Goal: Task Accomplishment & Management: Use online tool/utility

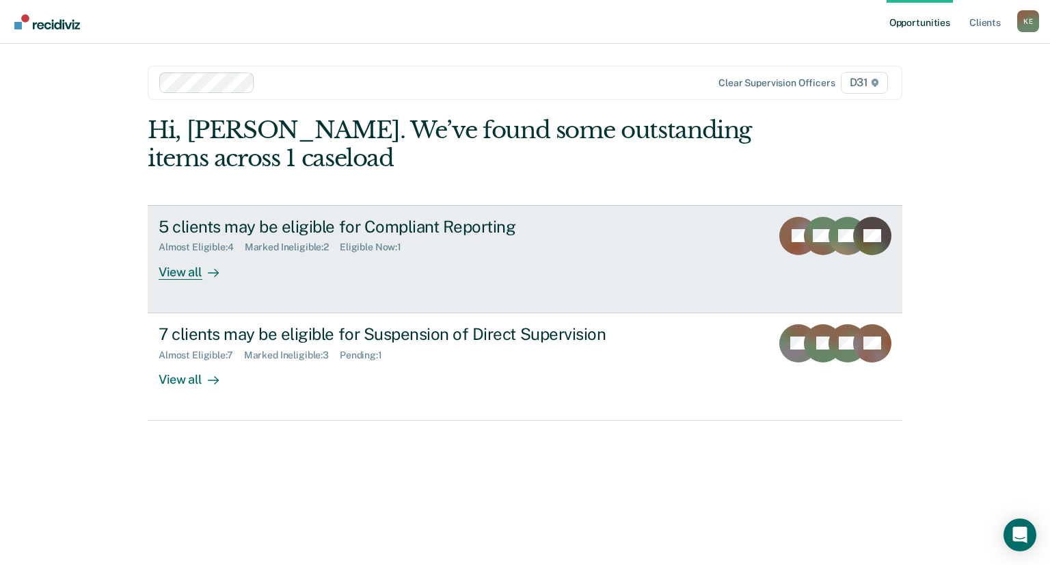
click at [189, 271] on div "View all" at bounding box center [197, 266] width 77 height 27
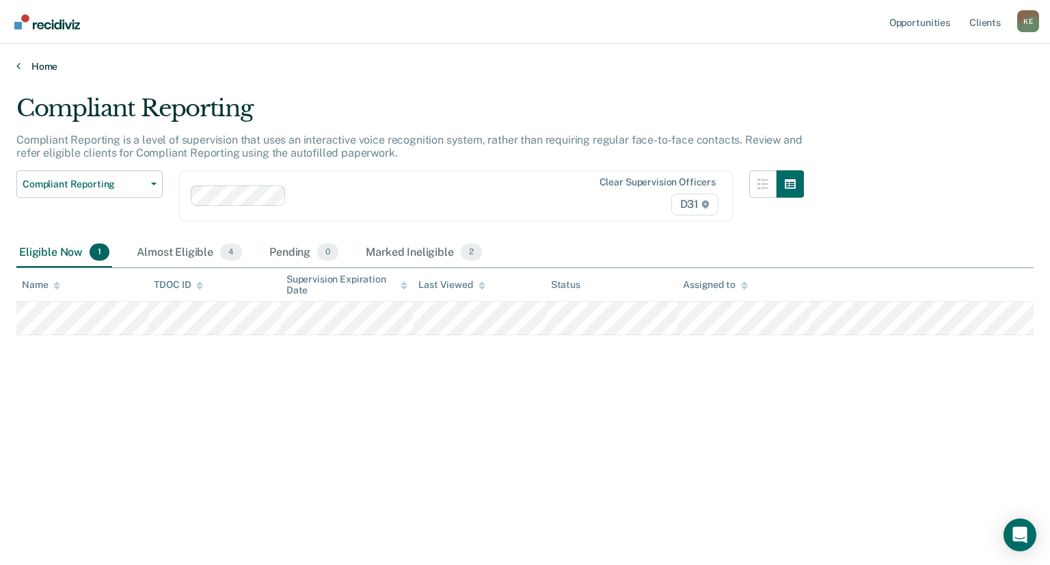
click at [21, 68] on link "Home" at bounding box center [524, 66] width 1017 height 12
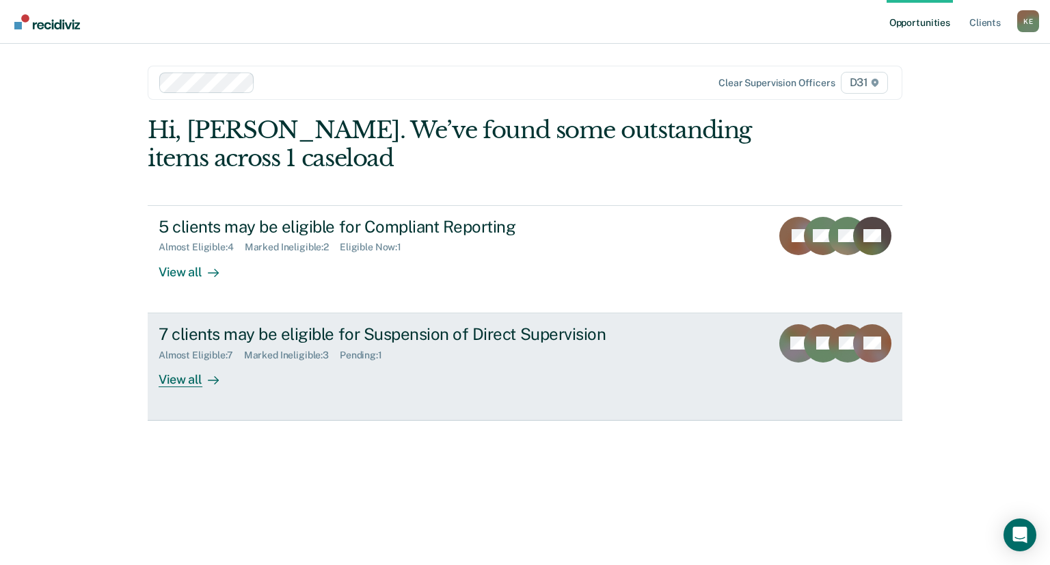
click at [195, 379] on div "View all" at bounding box center [197, 373] width 77 height 27
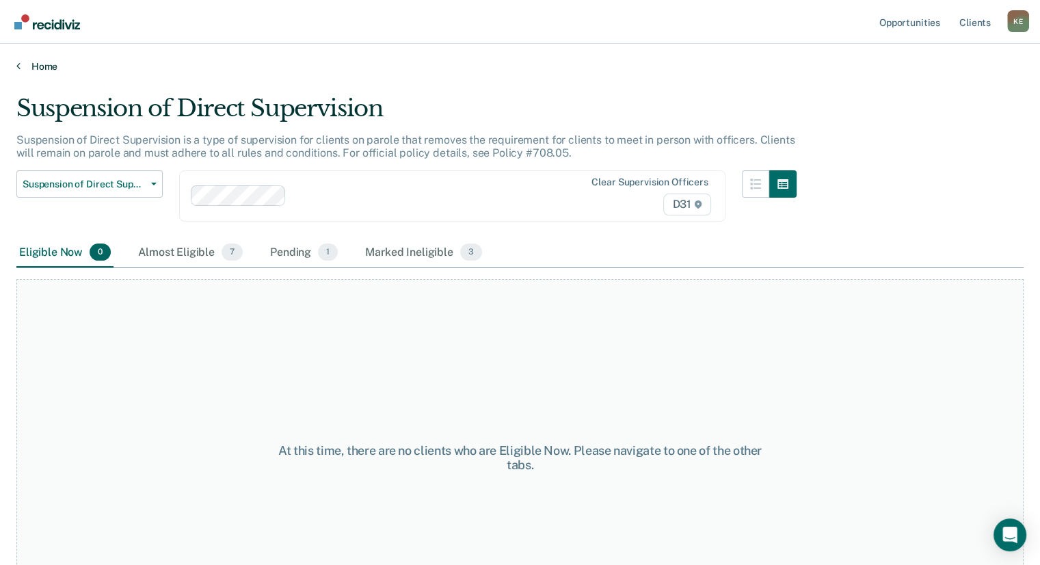
click at [29, 61] on link "Home" at bounding box center [519, 66] width 1007 height 12
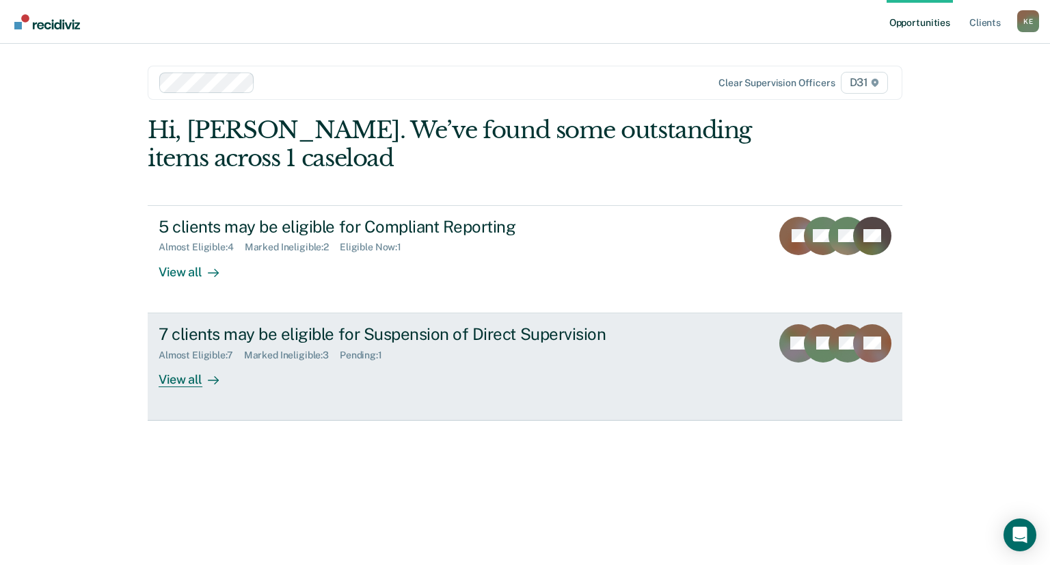
click at [200, 381] on div "View all" at bounding box center [197, 373] width 77 height 27
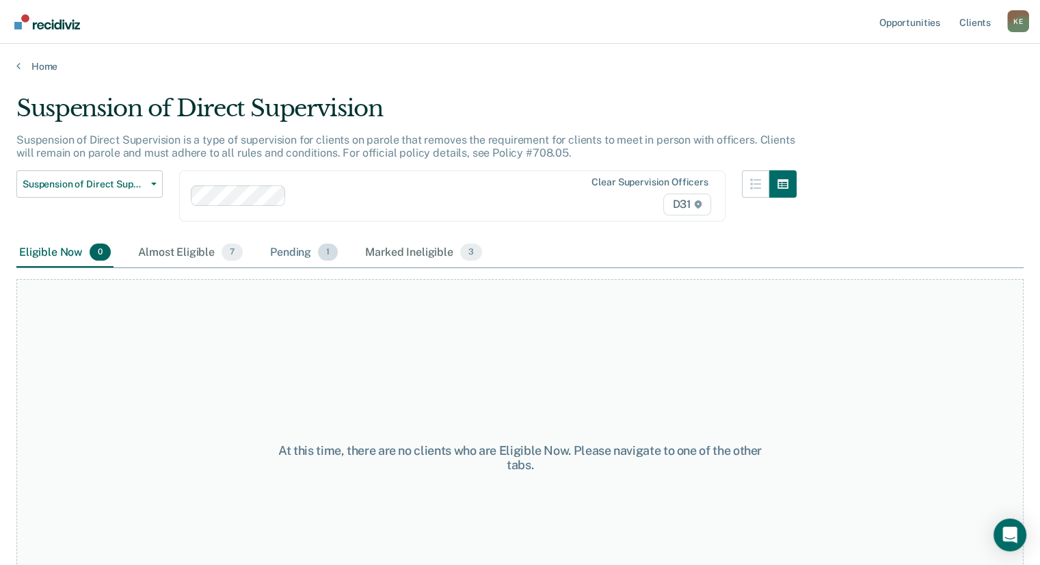
click at [287, 249] on div "Pending 1" at bounding box center [303, 253] width 73 height 30
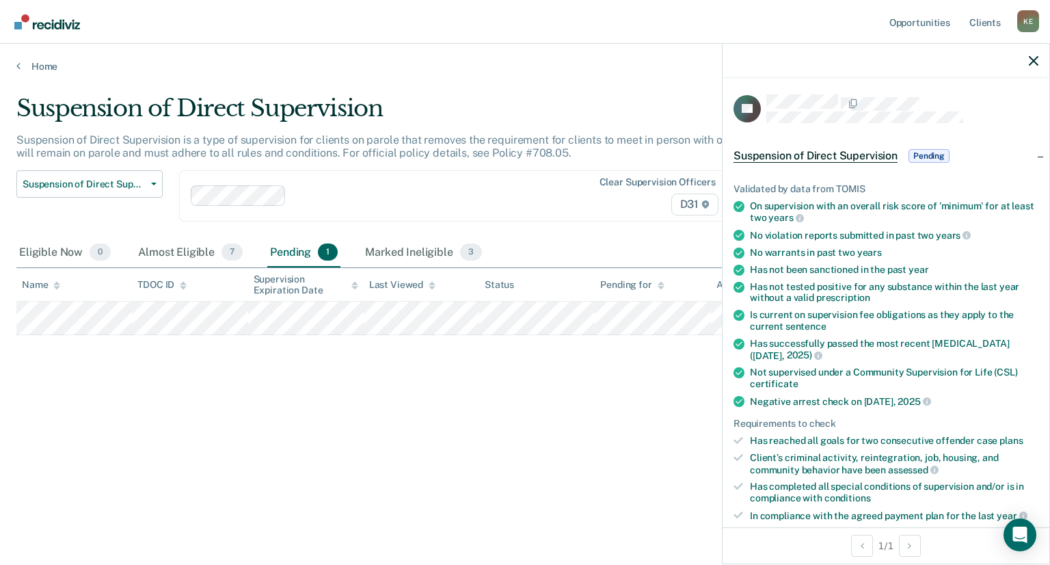
click at [927, 152] on span "Pending" at bounding box center [928, 156] width 41 height 14
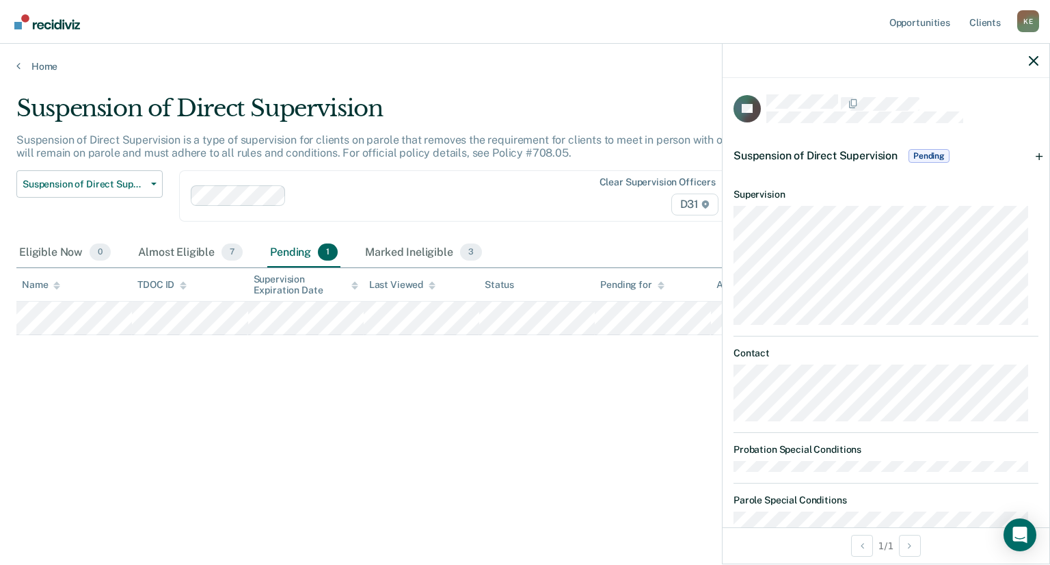
click at [927, 152] on span "Pending" at bounding box center [928, 156] width 41 height 14
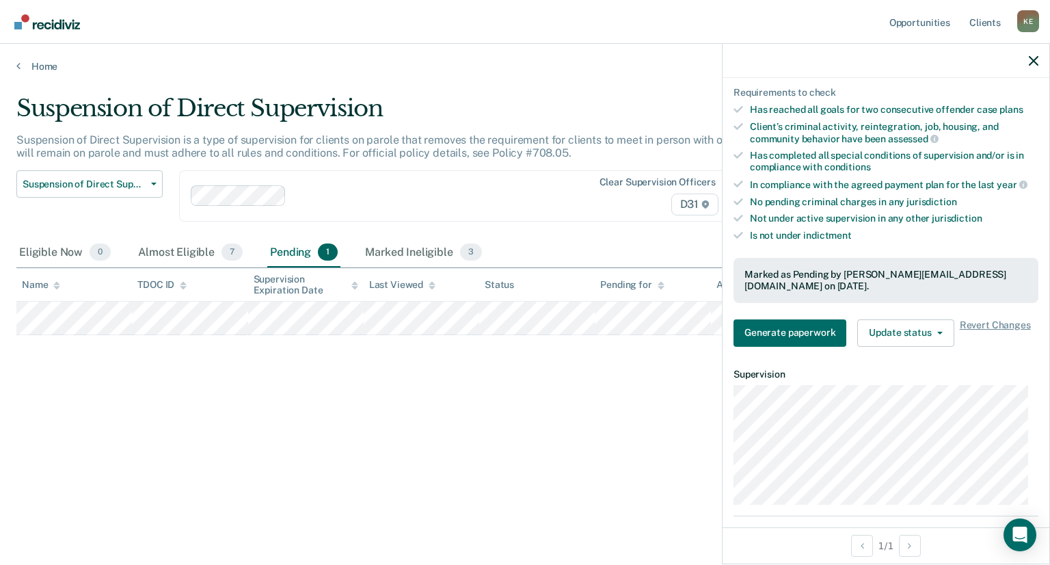
scroll to position [342, 0]
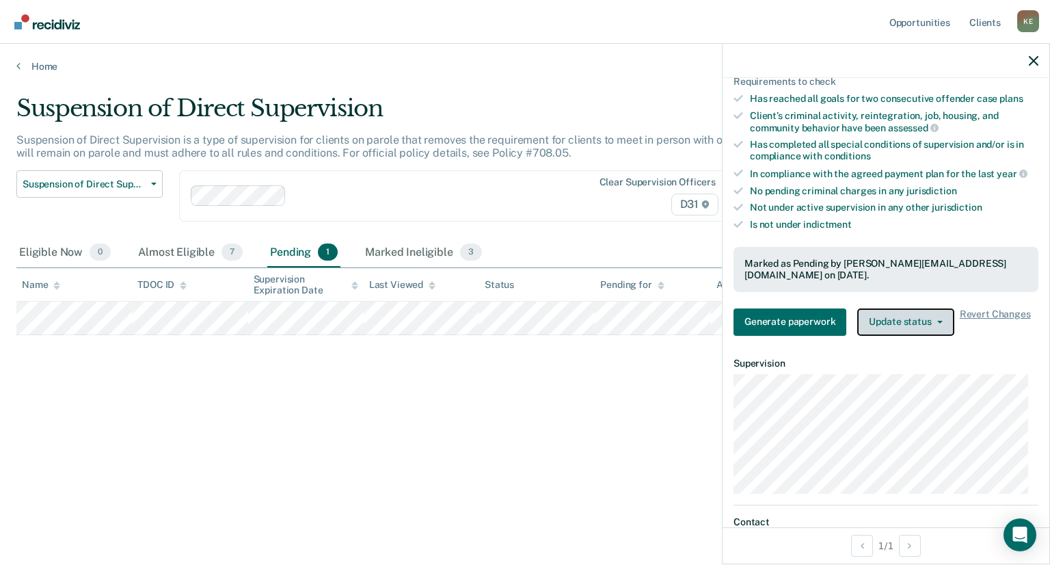
click at [939, 315] on button "Update status" at bounding box center [905, 321] width 96 height 27
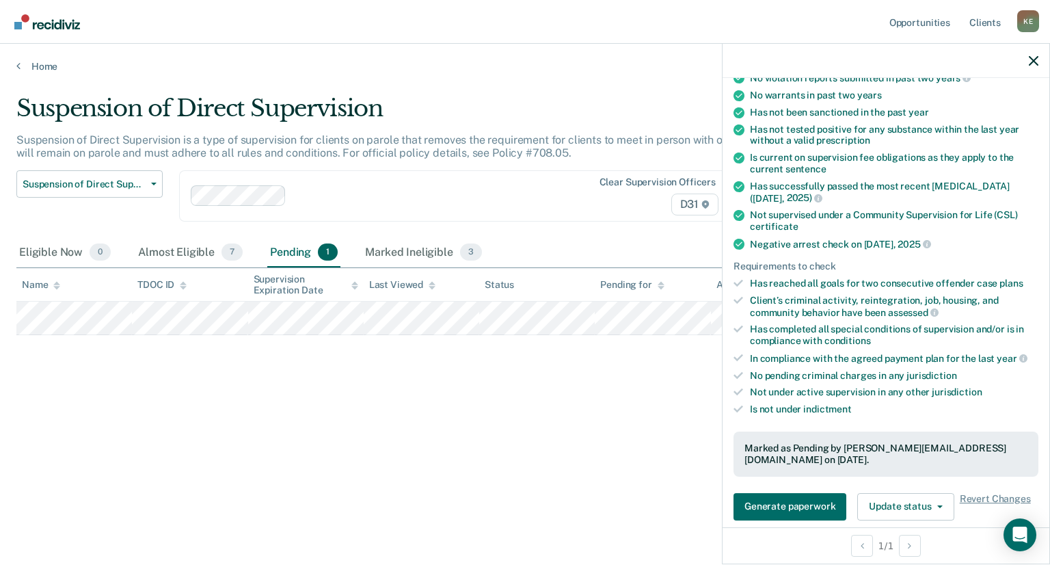
scroll to position [137, 0]
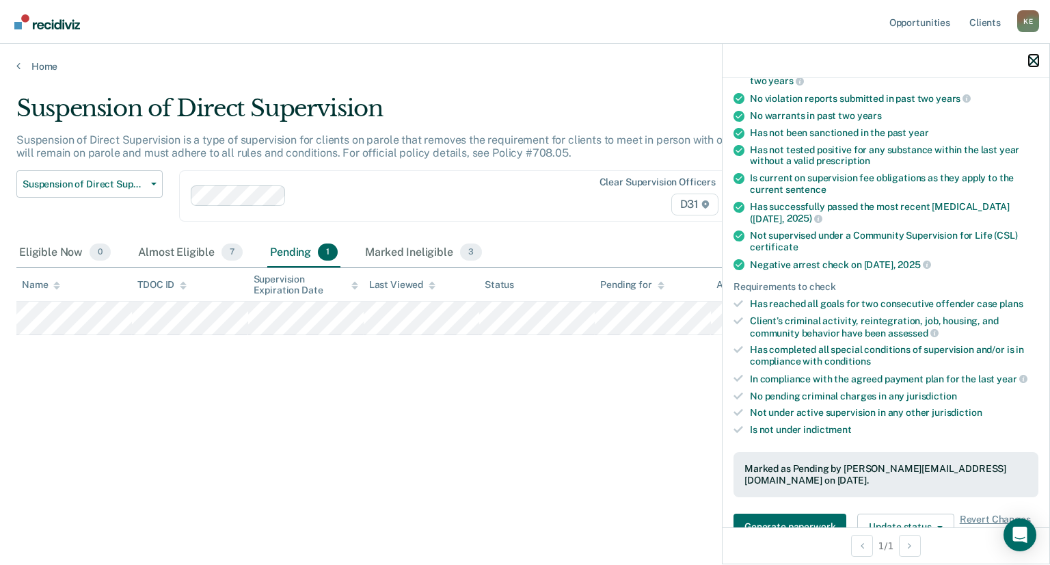
click at [1032, 60] on icon "button" at bounding box center [1034, 61] width 10 height 10
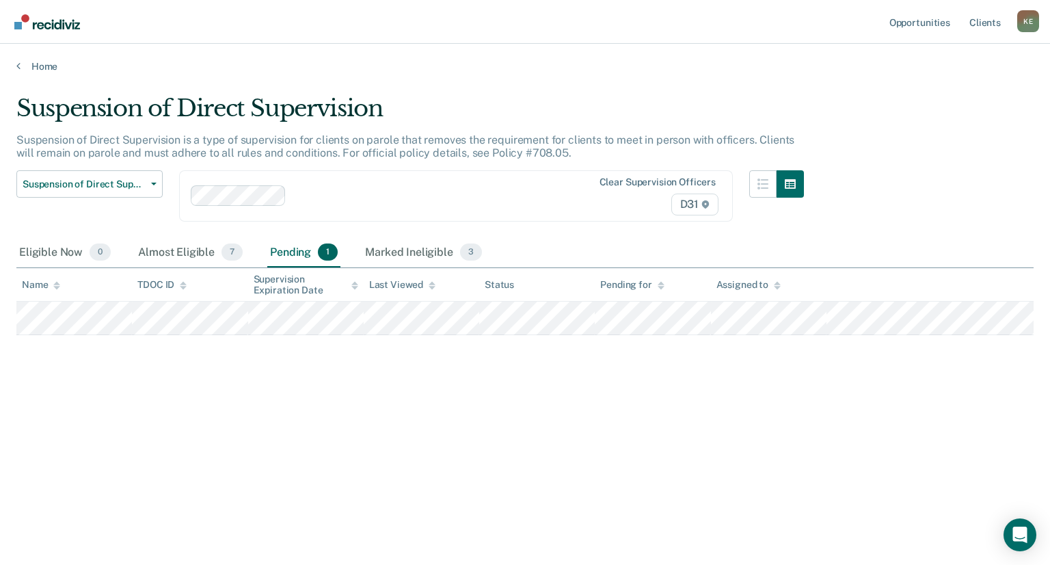
click at [484, 444] on div "Suspension of Direct Supervision Suspension of Direct Supervision is a type of …" at bounding box center [524, 278] width 1017 height 368
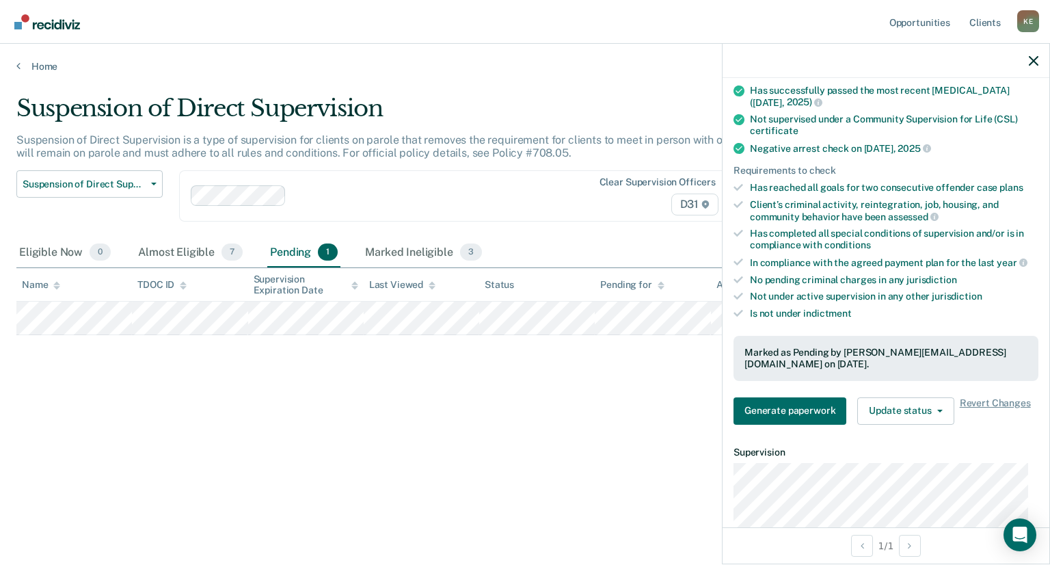
scroll to position [547, 0]
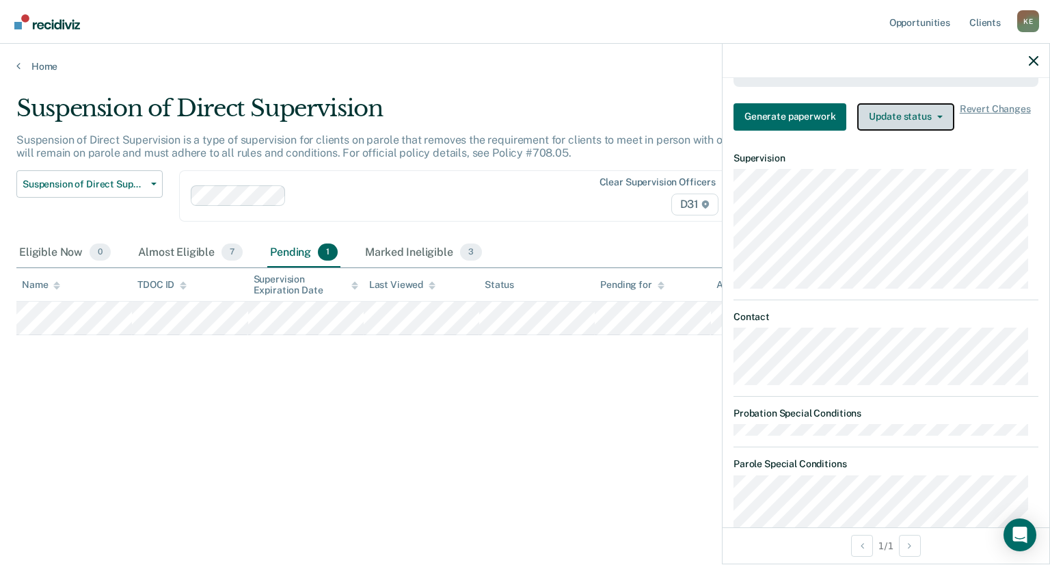
click at [913, 120] on button "Update status" at bounding box center [905, 116] width 96 height 27
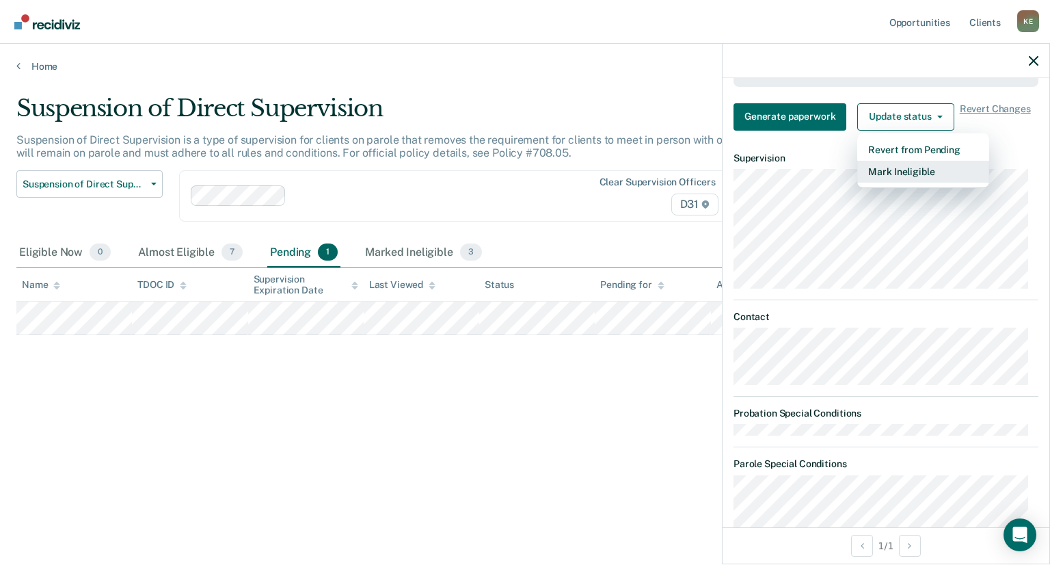
click at [922, 162] on button "Mark Ineligible" at bounding box center [923, 172] width 132 height 22
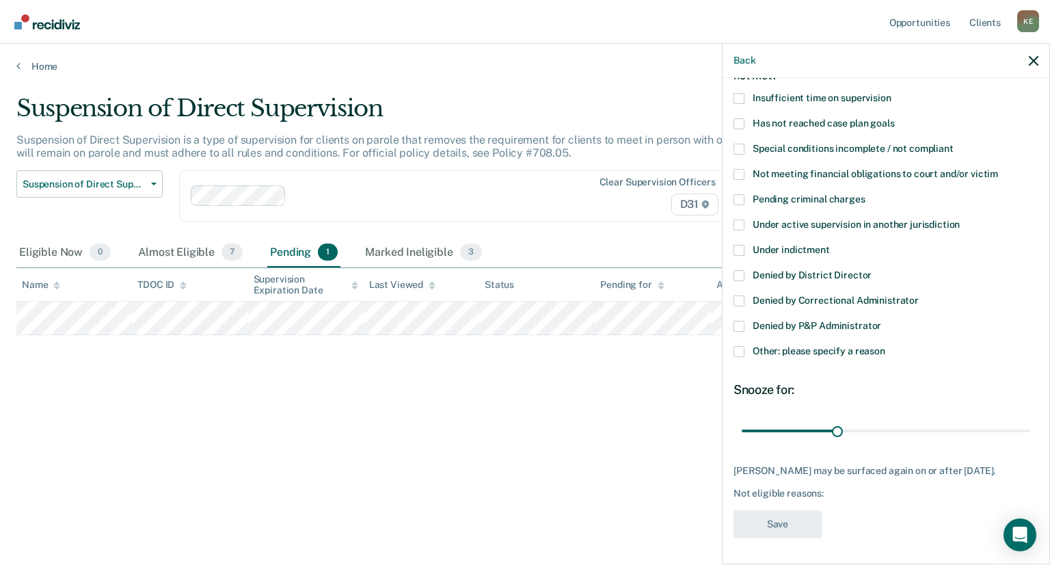
click at [738, 169] on span at bounding box center [738, 174] width 11 height 11
click at [998, 169] on input "Not meeting financial obligations to court and/or victim" at bounding box center [998, 169] width 0 height 0
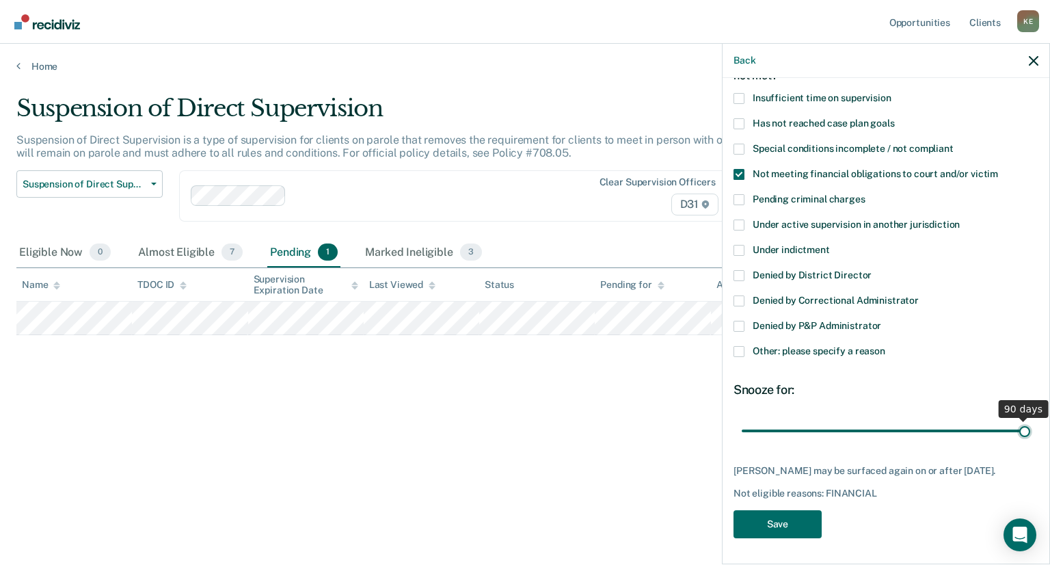
drag, startPoint x: 833, startPoint y: 427, endPoint x: 1018, endPoint y: 449, distance: 186.5
type input "90"
click at [1018, 443] on input "range" at bounding box center [886, 431] width 288 height 24
click at [787, 538] on button "Save" at bounding box center [777, 524] width 88 height 28
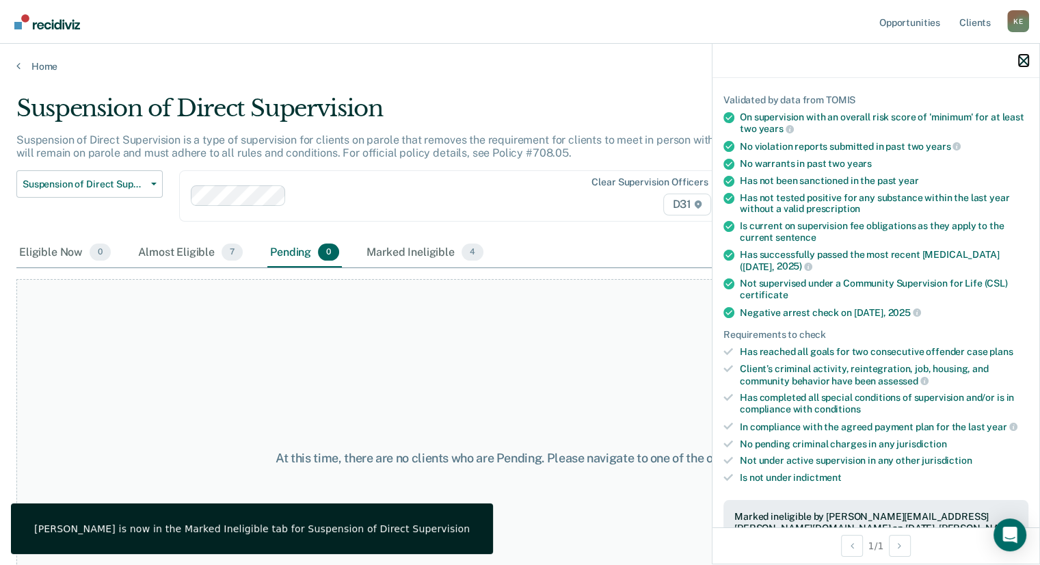
click at [1025, 63] on icon "button" at bounding box center [1023, 61] width 10 height 10
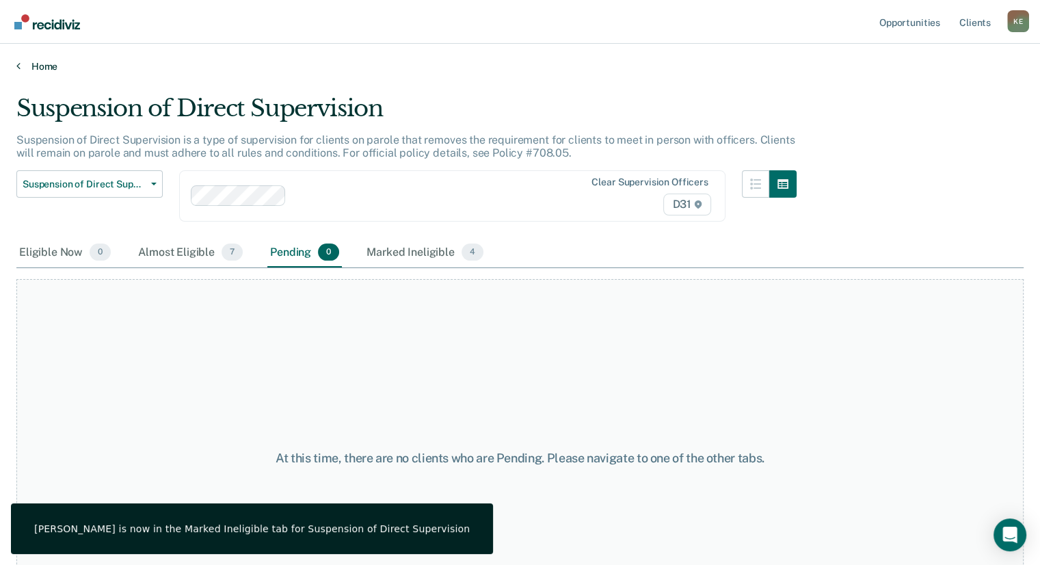
click at [20, 68] on link "Home" at bounding box center [519, 66] width 1007 height 12
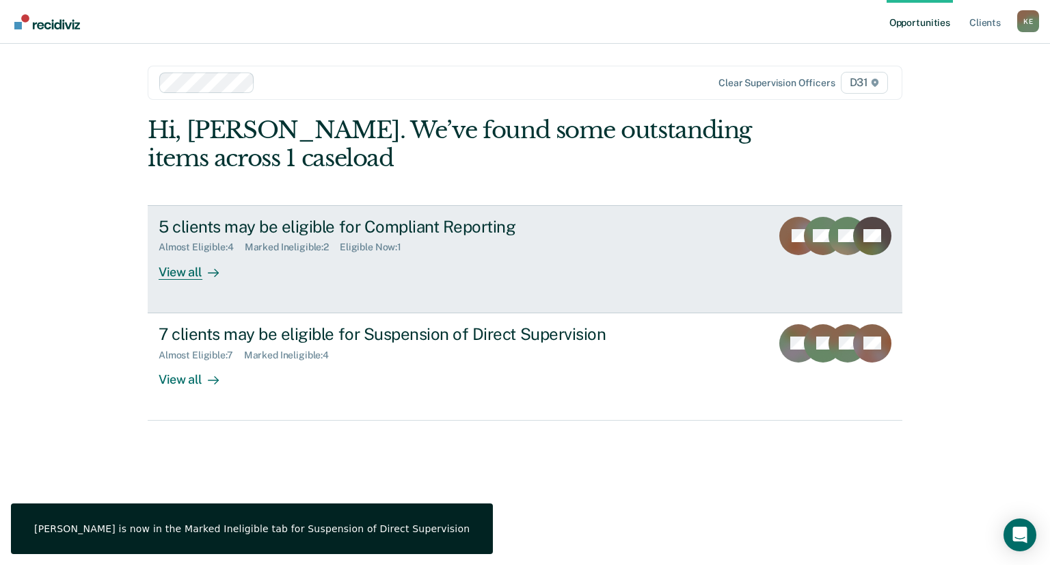
click at [184, 275] on div "View all" at bounding box center [197, 266] width 77 height 27
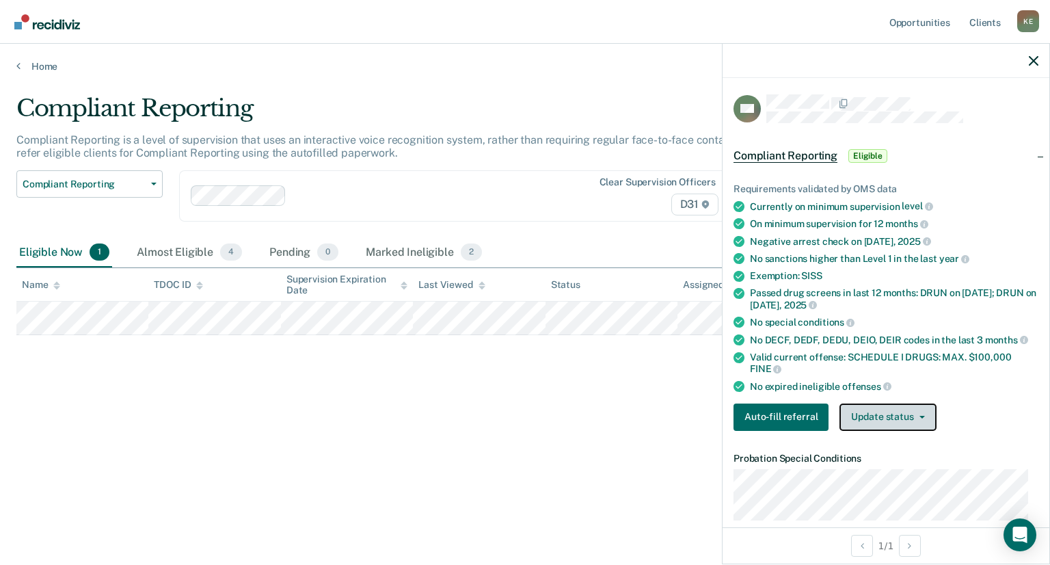
click at [900, 419] on button "Update status" at bounding box center [887, 416] width 96 height 27
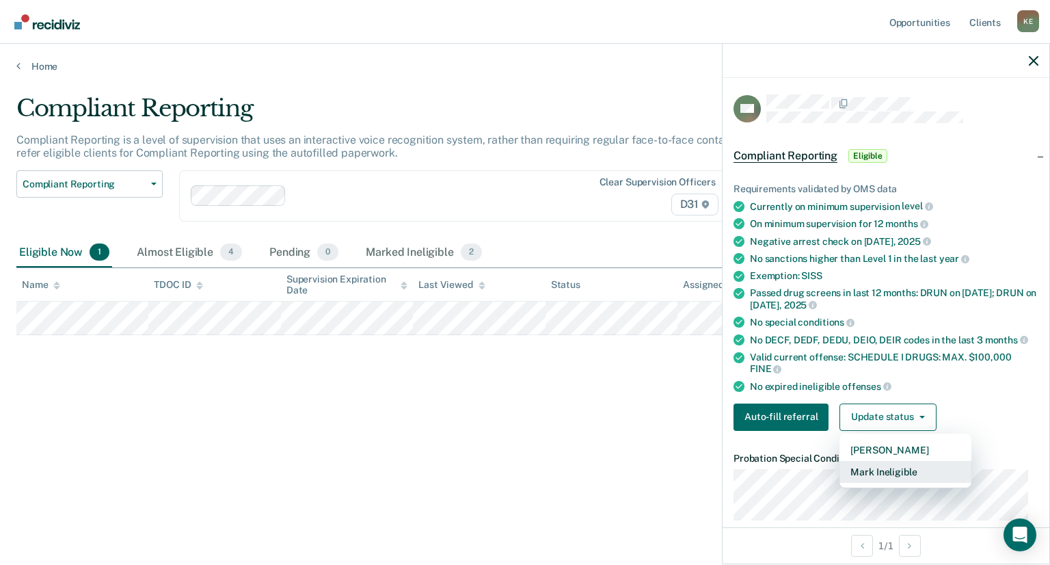
click at [902, 474] on button "Mark Ineligible" at bounding box center [905, 472] width 132 height 22
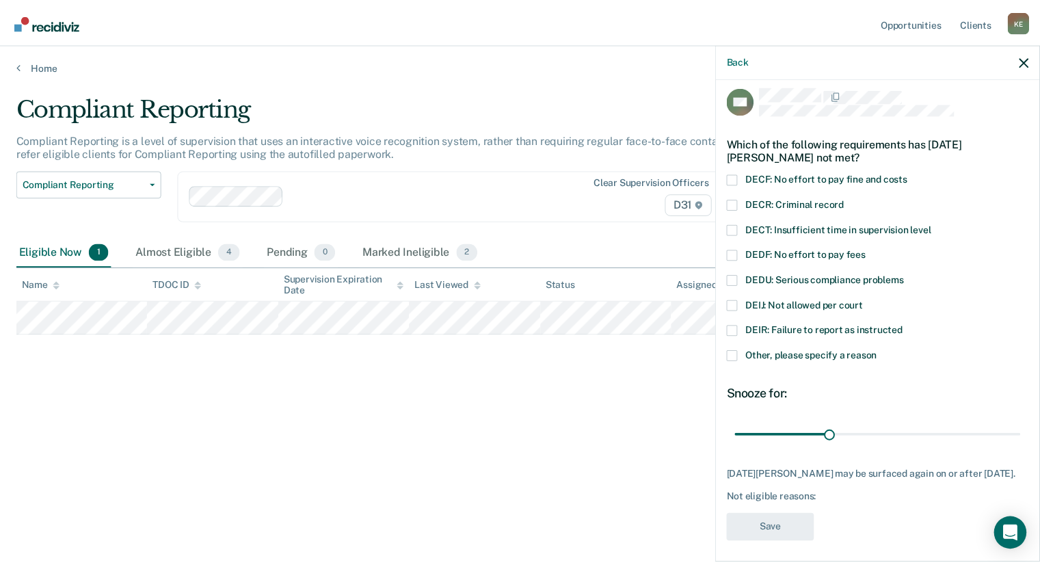
scroll to position [13, 0]
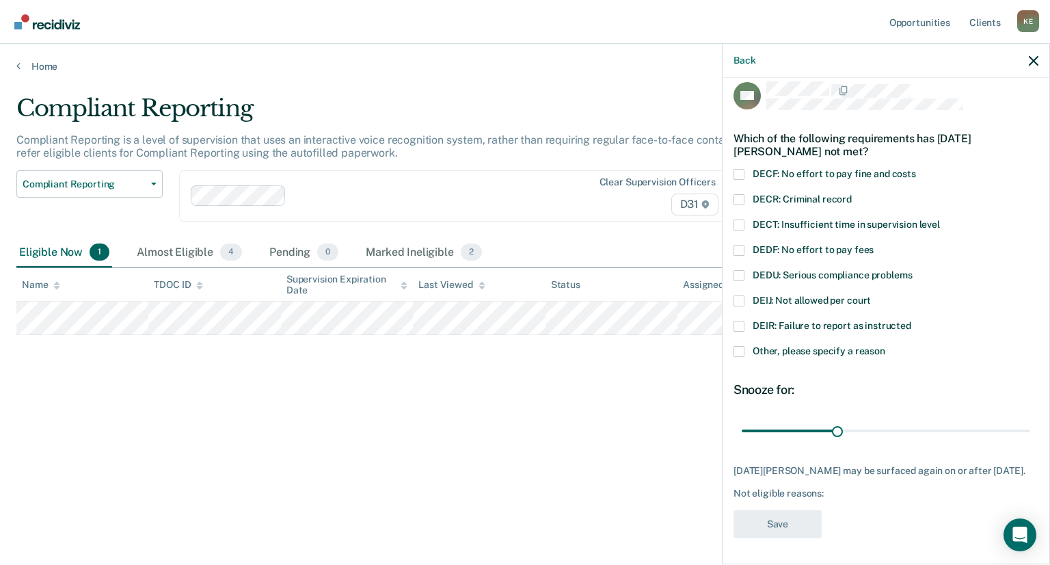
click at [731, 170] on div "NH Which of the following requirements has [DATE][PERSON_NAME] not met? DECF: N…" at bounding box center [886, 319] width 327 height 483
click at [738, 165] on div "Which of the following requirements has [DATE][PERSON_NAME] not met?" at bounding box center [885, 145] width 305 height 48
click at [738, 169] on span at bounding box center [738, 174] width 11 height 11
click at [916, 169] on input "DECF: No effort to pay fine and costs" at bounding box center [916, 169] width 0 height 0
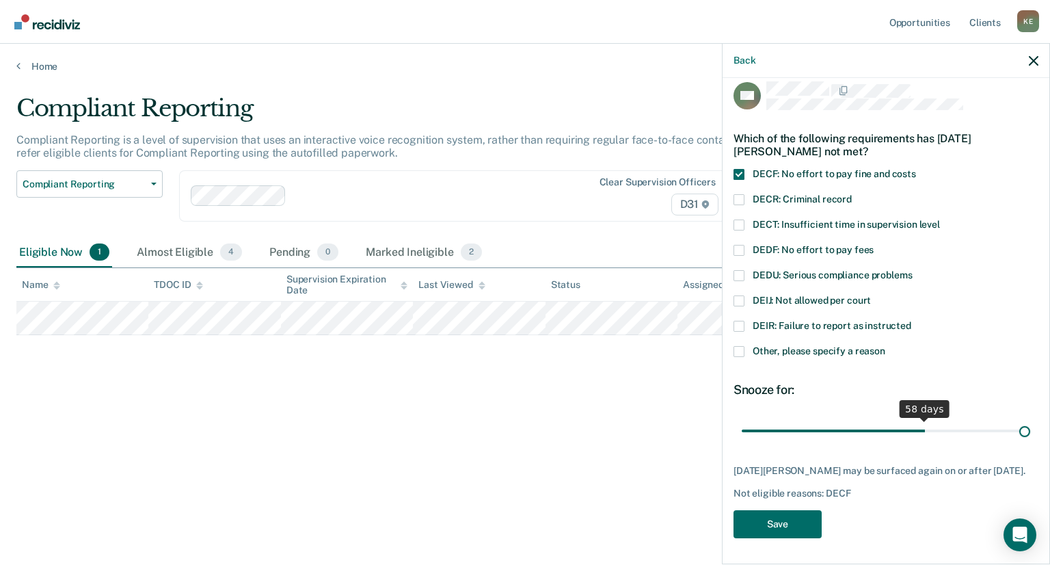
drag, startPoint x: 854, startPoint y: 431, endPoint x: 1113, endPoint y: 431, distance: 258.4
type input "90"
click at [1030, 431] on input "range" at bounding box center [886, 431] width 288 height 24
click at [794, 528] on button "Save" at bounding box center [777, 524] width 88 height 28
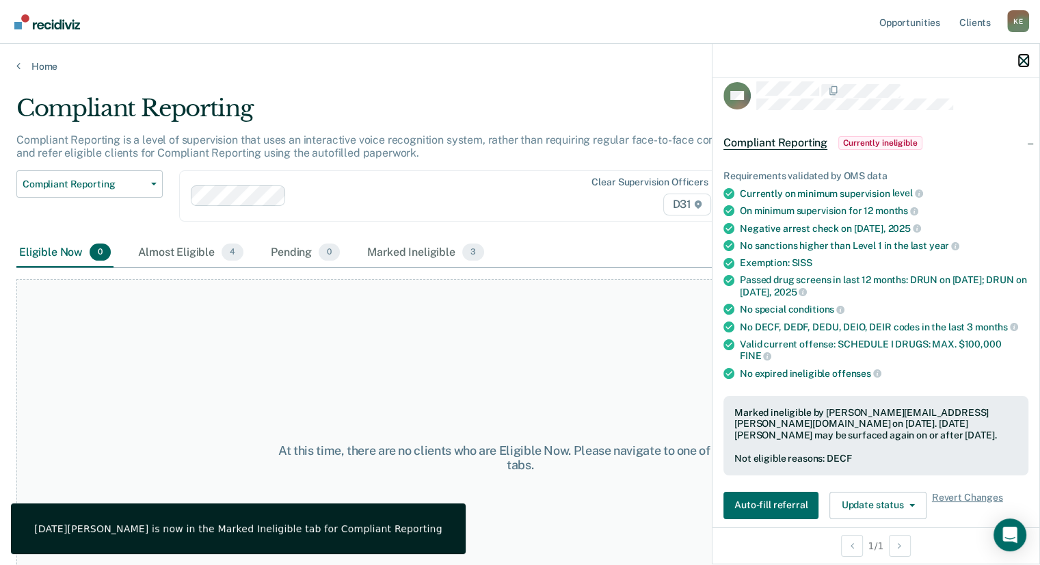
click at [1025, 62] on icon "button" at bounding box center [1023, 61] width 10 height 10
